Goal: Information Seeking & Learning: Learn about a topic

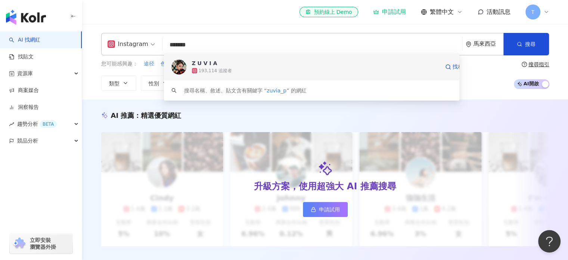
click at [264, 67] on div "193,114 追蹤者" at bounding box center [316, 70] width 248 height 7
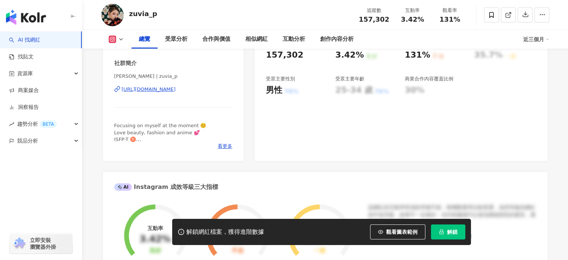
scroll to position [149, 0]
